Goal: Information Seeking & Learning: Check status

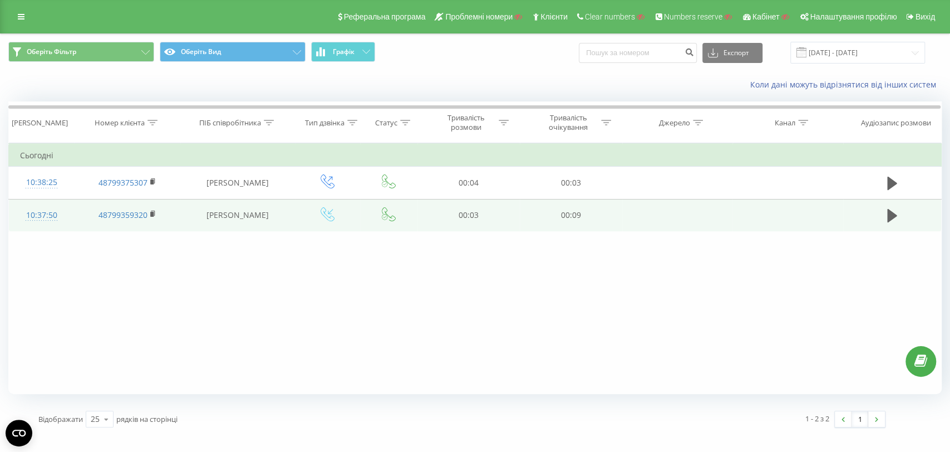
click at [52, 214] on div "10:37:50" at bounding box center [41, 215] width 43 height 22
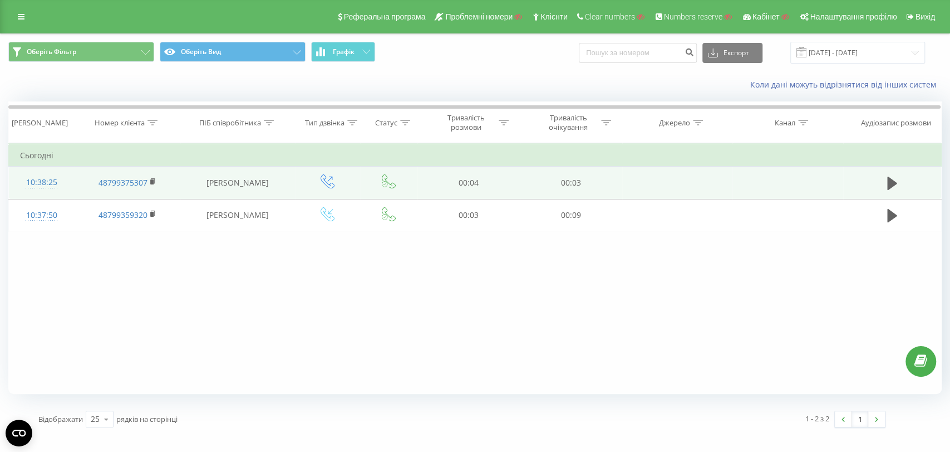
click at [45, 182] on div "10:38:25" at bounding box center [41, 182] width 43 height 22
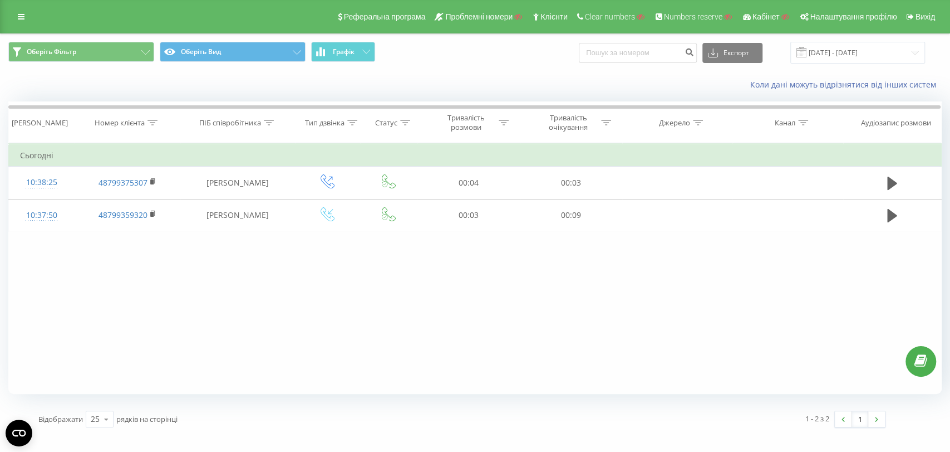
click at [22, 26] on div "Реферальна програма Проблемні номери Клієнти Clear numbers Numbers reserve Кабі…" at bounding box center [475, 16] width 950 height 33
click at [22, 19] on icon at bounding box center [21, 17] width 7 height 8
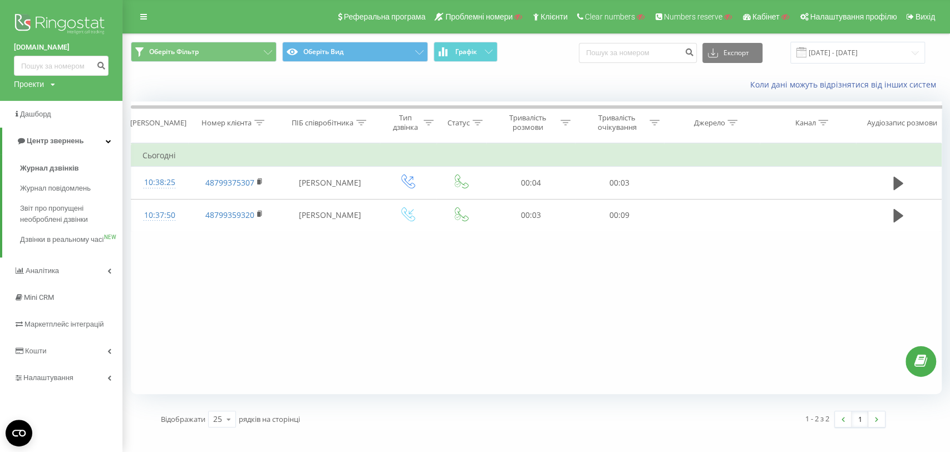
click at [81, 16] on img at bounding box center [61, 25] width 95 height 28
